Goal: Task Accomplishment & Management: Complete application form

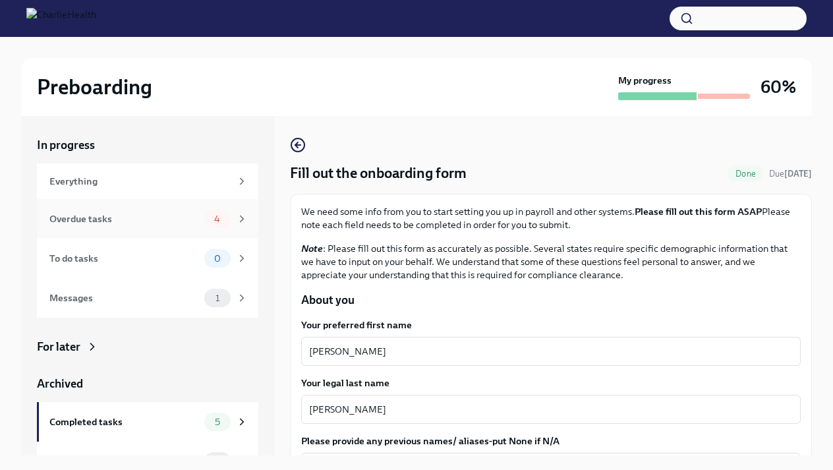
click at [223, 222] on span "4" at bounding box center [217, 219] width 22 height 10
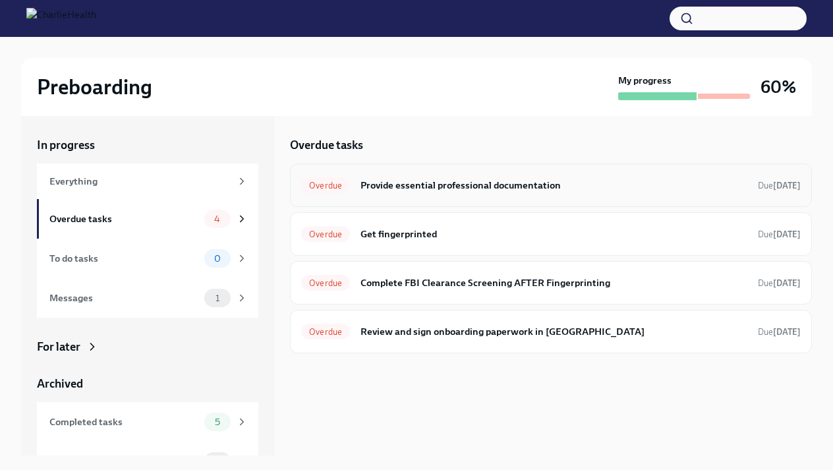
click at [469, 198] on div "Overdue Provide essential professional documentation Due [DATE]" at bounding box center [551, 184] width 522 height 43
click at [455, 181] on h6 "Provide essential professional documentation" at bounding box center [553, 185] width 387 height 14
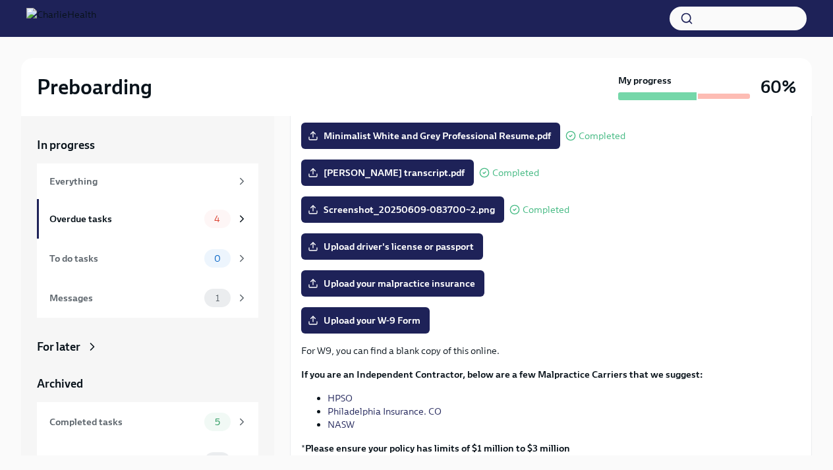
scroll to position [181, 0]
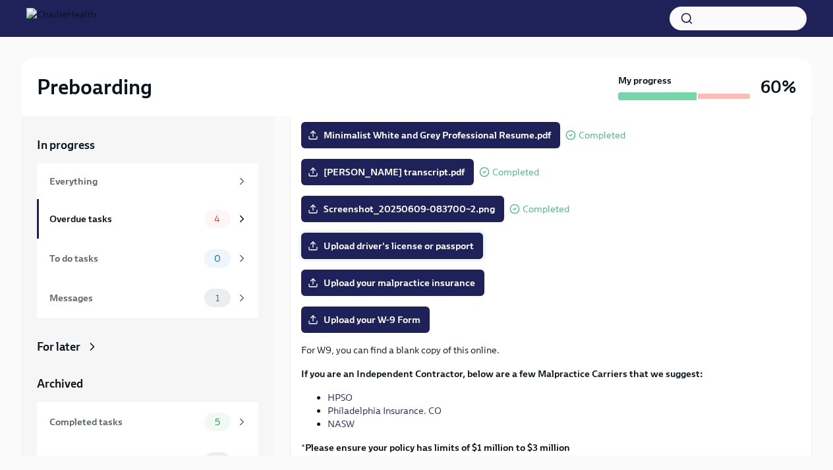
click at [430, 244] on span "Upload driver's license or passport" at bounding box center [391, 245] width 163 height 13
click at [0, 0] on input "Upload driver's license or passport" at bounding box center [0, 0] width 0 height 0
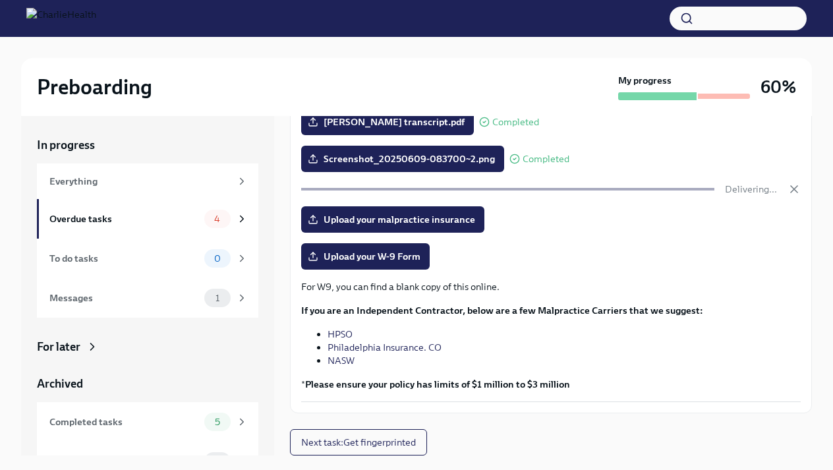
scroll to position [231, 0]
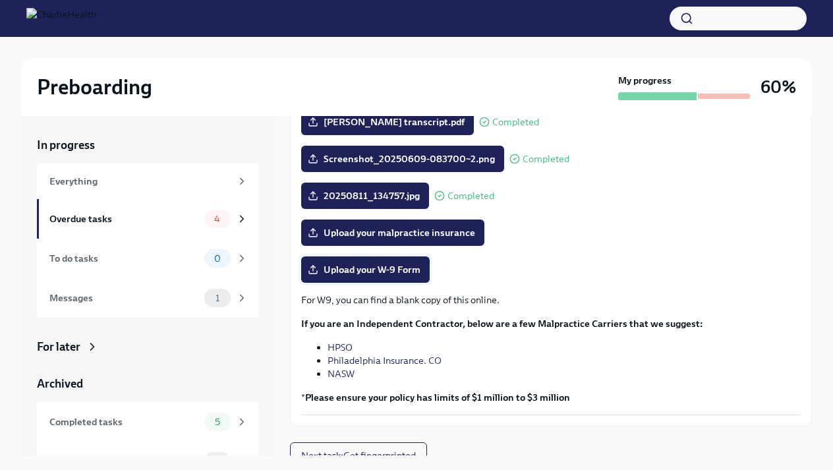
click at [395, 273] on span "Upload your W-9 Form" at bounding box center [365, 269] width 110 height 13
click at [0, 0] on input "Upload your W-9 Form" at bounding box center [0, 0] width 0 height 0
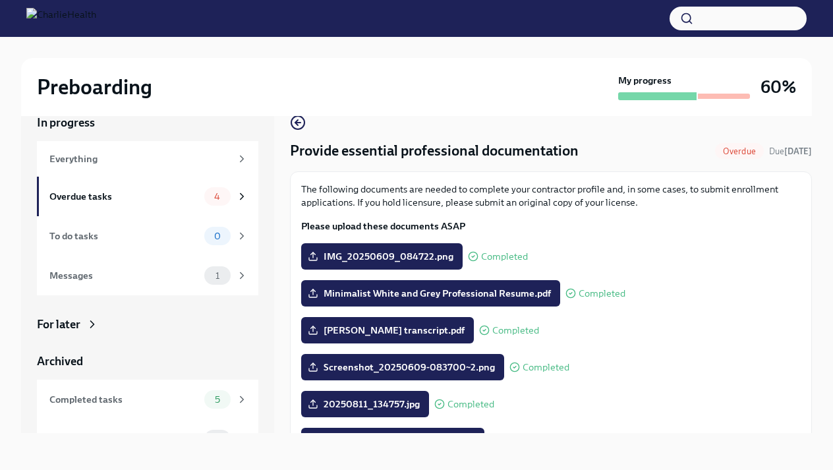
scroll to position [0, 0]
click at [218, 196] on span "4" at bounding box center [217, 197] width 22 height 10
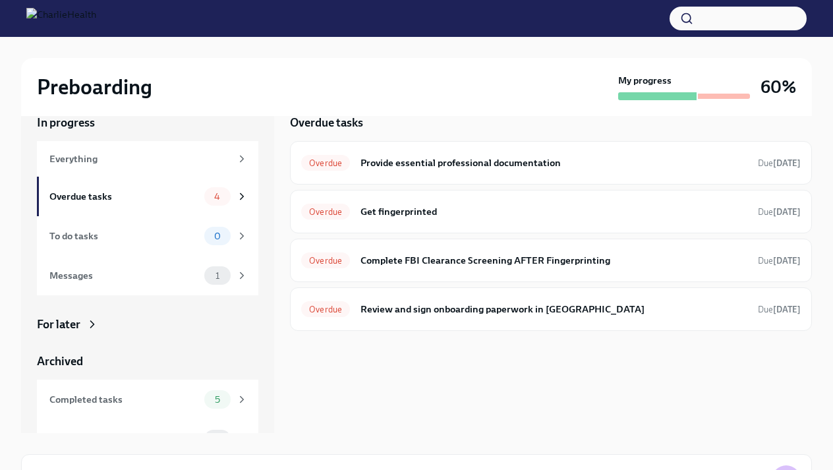
scroll to position [1, 0]
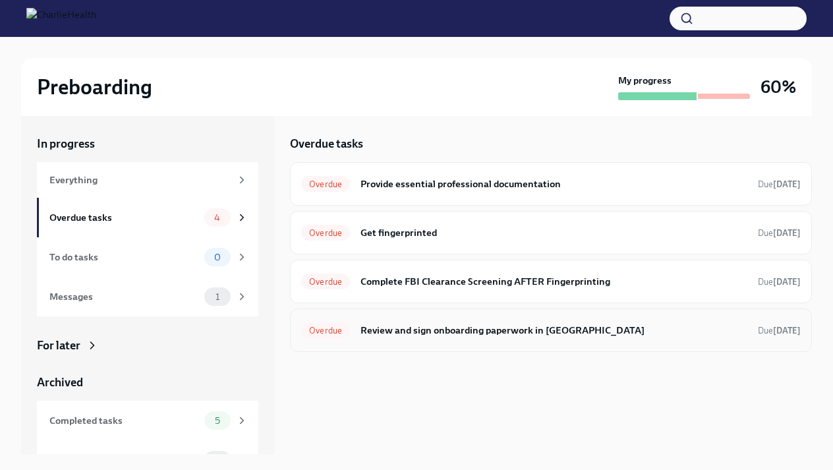
click at [441, 342] on div "Overdue Review and sign onboarding paperwork in [GEOGRAPHIC_DATA] Due [DATE]" at bounding box center [551, 329] width 522 height 43
click at [450, 333] on h6 "Review and sign onboarding paperwork in [GEOGRAPHIC_DATA]" at bounding box center [553, 330] width 387 height 14
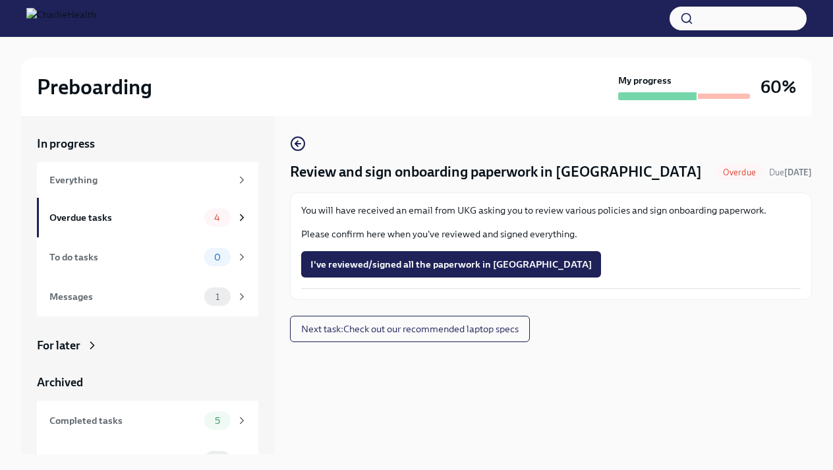
click at [485, 212] on p "You will have received an email from UKG asking you to review various policies …" at bounding box center [550, 210] width 499 height 13
click at [117, 218] on div "Overdue tasks" at bounding box center [124, 217] width 150 height 14
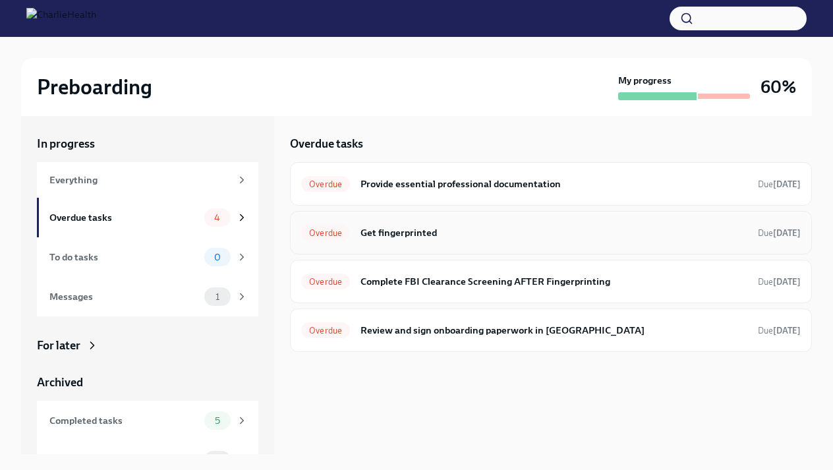
click at [424, 236] on h6 "Get fingerprinted" at bounding box center [553, 232] width 387 height 14
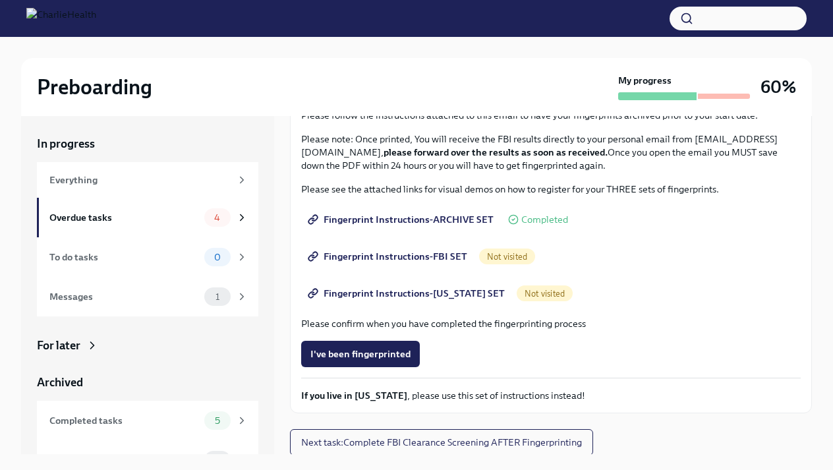
scroll to position [133, 0]
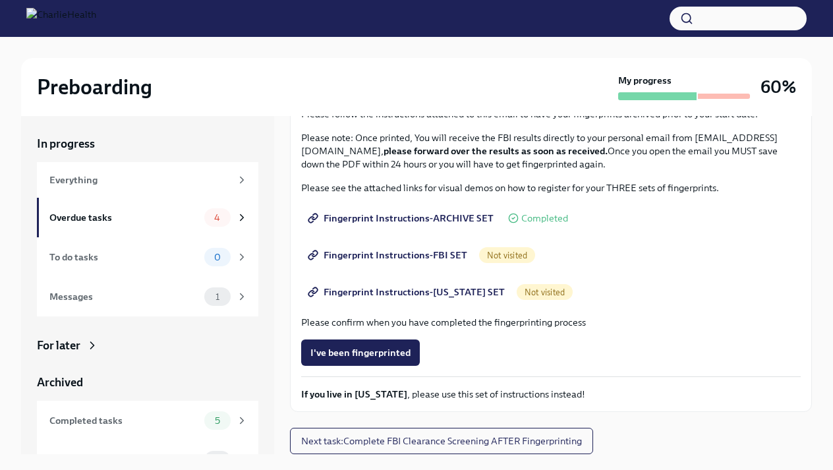
click at [447, 217] on span "Fingerprint Instructions-ARCHIVE SET" at bounding box center [401, 217] width 183 height 13
click at [424, 254] on span "Fingerprint Instructions-FBI SET" at bounding box center [388, 254] width 157 height 13
click at [211, 215] on span "4" at bounding box center [217, 218] width 22 height 10
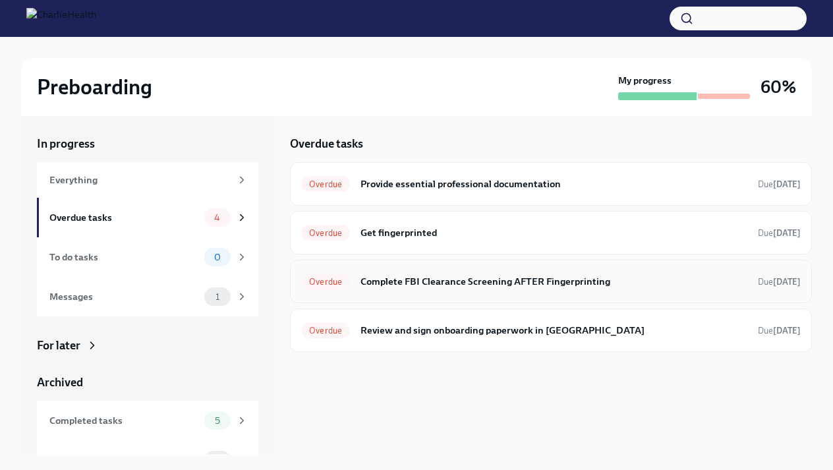
click at [474, 275] on h6 "Complete FBI Clearance Screening AFTER Fingerprinting" at bounding box center [553, 281] width 387 height 14
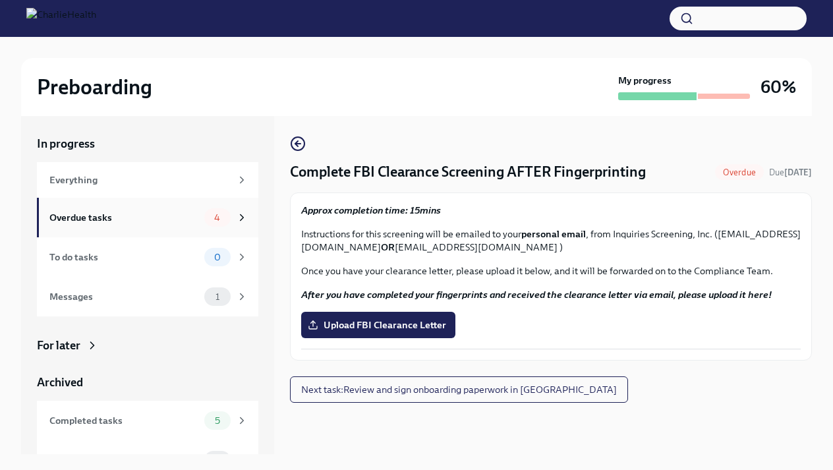
click at [120, 223] on div "Overdue tasks" at bounding box center [124, 217] width 150 height 14
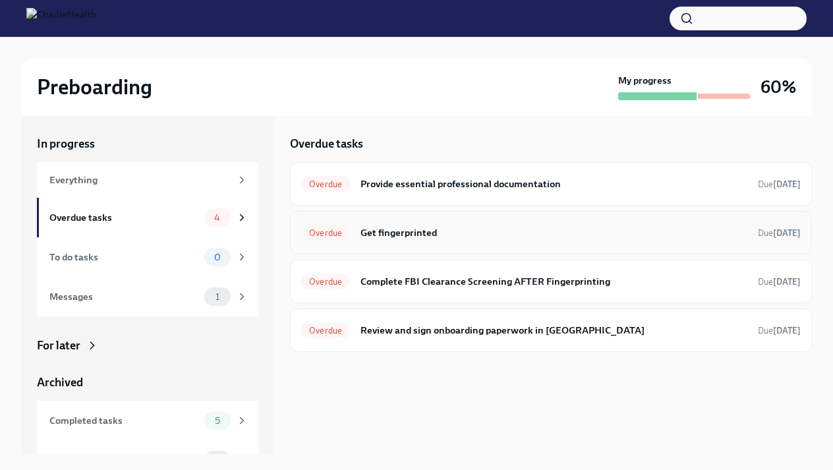
click at [419, 229] on h6 "Get fingerprinted" at bounding box center [553, 232] width 387 height 14
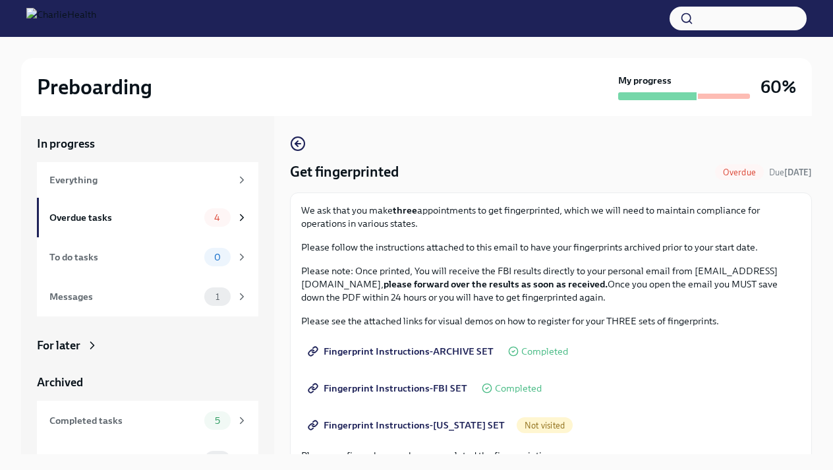
click at [398, 393] on span "Fingerprint Instructions-FBI SET" at bounding box center [388, 387] width 157 height 13
click at [384, 383] on span "Fingerprint Instructions-FBI SET" at bounding box center [388, 387] width 157 height 13
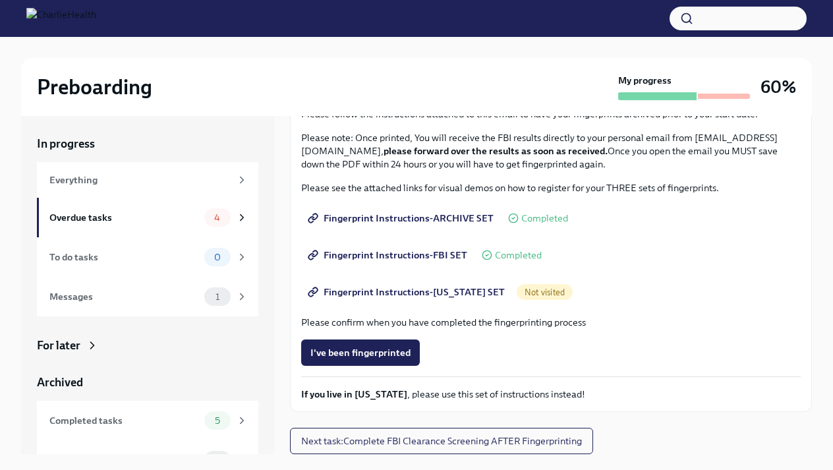
scroll to position [133, 0]
click at [407, 293] on span "Fingerprint Instructions-[US_STATE] SET" at bounding box center [407, 291] width 194 height 13
